Goal: Check status

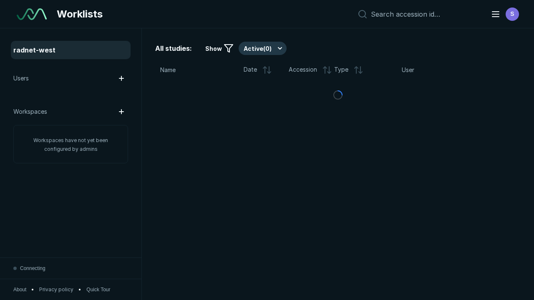
scroll to position [2278, 3474]
